Goal: Information Seeking & Learning: Learn about a topic

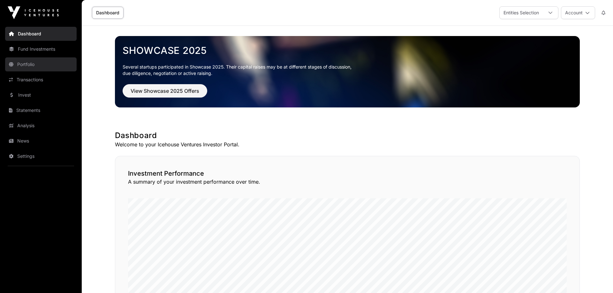
click at [27, 63] on link "Portfolio" at bounding box center [41, 64] width 72 height 14
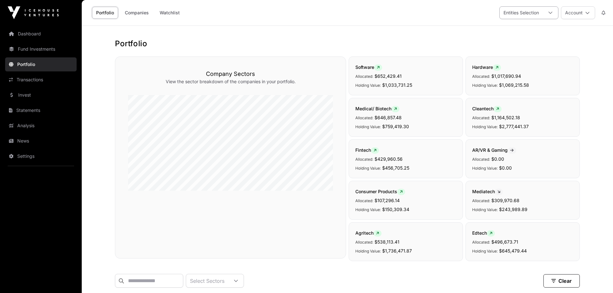
click at [551, 12] on div at bounding box center [550, 13] width 15 height 12
click at [589, 12] on icon at bounding box center [587, 13] width 4 height 4
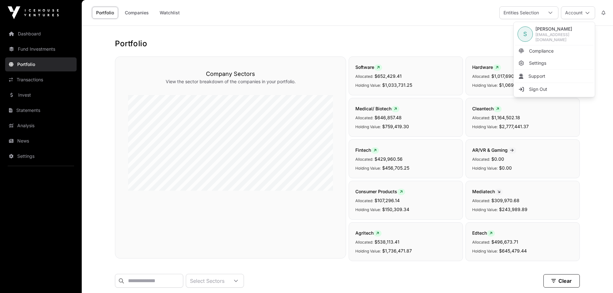
click at [325, 42] on h1 "Portfolio" at bounding box center [347, 44] width 465 height 10
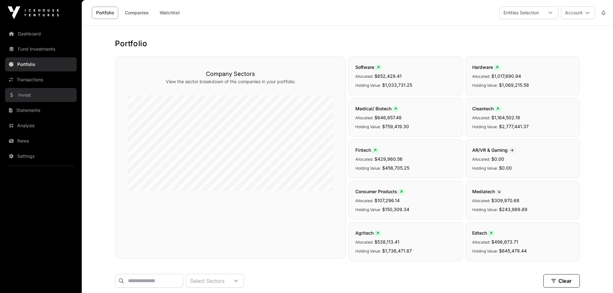
click at [22, 94] on link "Invest" at bounding box center [41, 95] width 72 height 14
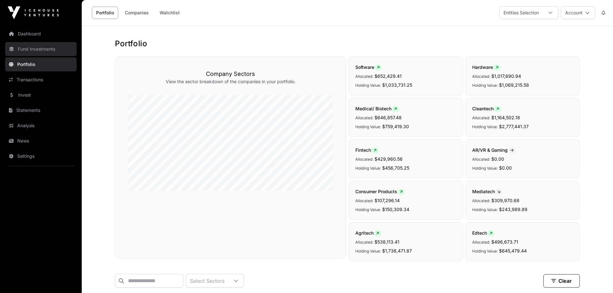
click at [33, 48] on link "Fund Investments" at bounding box center [41, 49] width 72 height 14
click at [31, 49] on link "Fund Investments" at bounding box center [41, 49] width 72 height 14
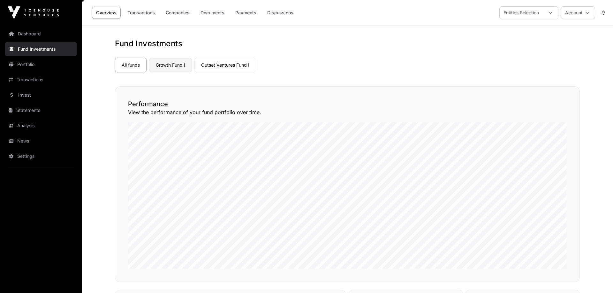
click at [178, 65] on link "Growth Fund I" at bounding box center [170, 65] width 43 height 15
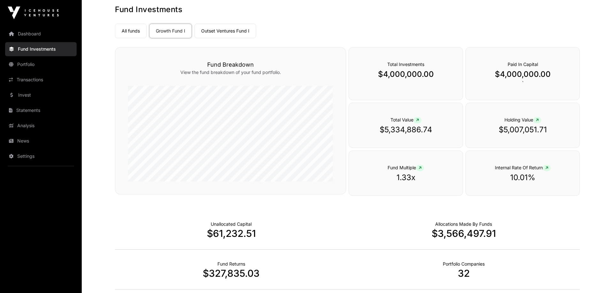
scroll to position [34, 0]
click at [351, 221] on div "Allocations Made By Funds $3,566,497.91" at bounding box center [463, 230] width 232 height 40
click at [212, 28] on link "Outset Ventures Fund I" at bounding box center [225, 31] width 62 height 15
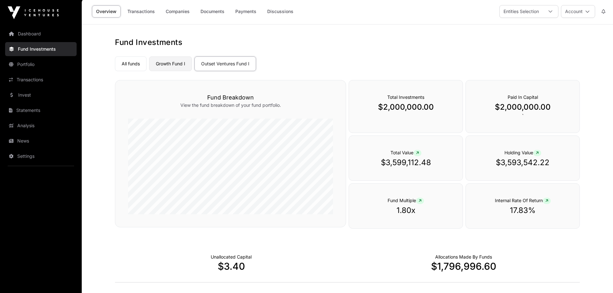
click at [170, 64] on link "Growth Fund I" at bounding box center [170, 63] width 43 height 15
